Goal: Information Seeking & Learning: Find specific fact

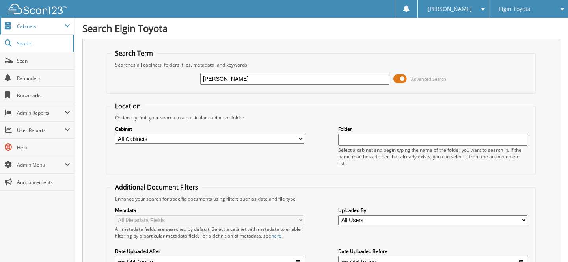
type input "[PERSON_NAME]"
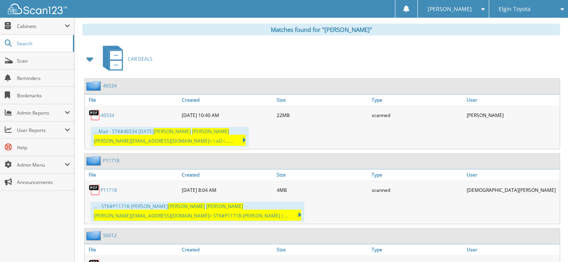
click at [107, 112] on link "46534" at bounding box center [107, 115] width 14 height 7
drag, startPoint x: 106, startPoint y: 177, endPoint x: 113, endPoint y: 178, distance: 7.1
click at [106, 187] on link "P11718" at bounding box center [108, 190] width 17 height 7
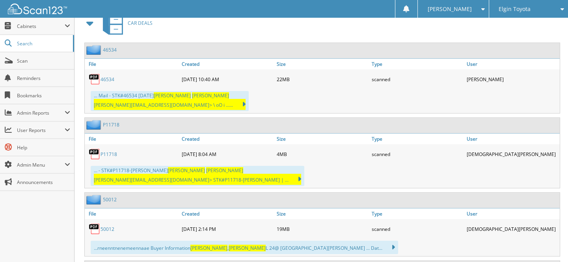
click at [106, 226] on link "50012" at bounding box center [107, 229] width 14 height 7
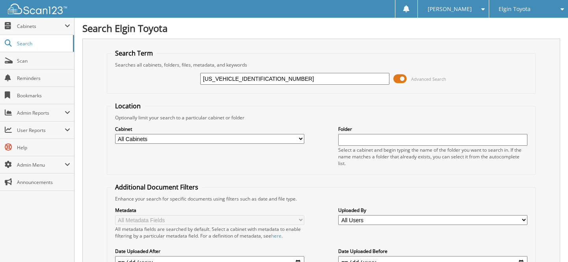
type input "[US_VEHICLE_IDENTIFICATION_NUMBER]"
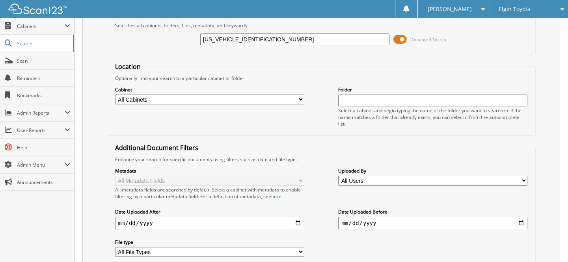
scroll to position [125, 0]
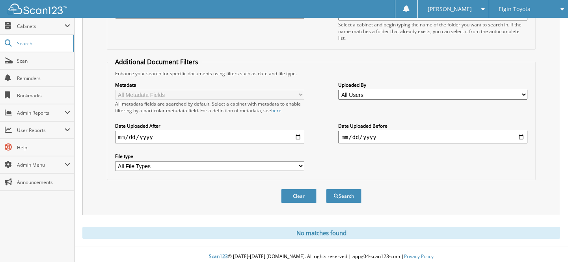
click at [531, 1] on div "Elgin Toyota" at bounding box center [528, 9] width 71 height 18
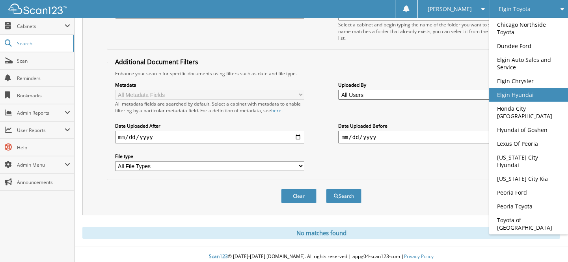
click at [536, 92] on link "Elgin Hyundai" at bounding box center [528, 95] width 79 height 14
